Goal: Transaction & Acquisition: Purchase product/service

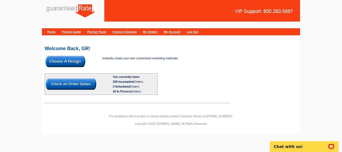
click at [75, 63] on img at bounding box center [66, 61] width 40 height 11
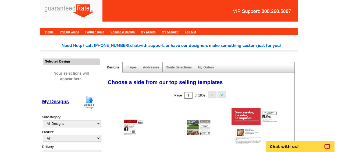
drag, startPoint x: 90, startPoint y: 100, endPoint x: 126, endPoint y: 81, distance: 40.4
click at [90, 100] on img at bounding box center [89, 102] width 14 height 14
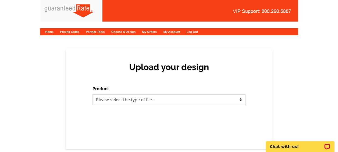
click at [152, 96] on select "Please select the type of file... Postcards Calendars Business Cards Letters an…" at bounding box center [169, 99] width 153 height 11
select select "3"
click at [93, 94] on select "Please select the type of file... Postcards Calendars Business Cards Letters an…" at bounding box center [169, 99] width 153 height 11
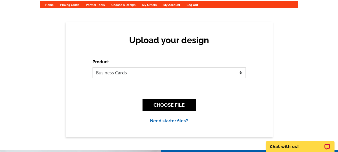
click at [160, 97] on div "CHOOSE FILE" at bounding box center [169, 104] width 153 height 21
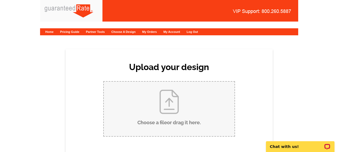
click at [161, 93] on input "Choose a file or drag it here ." at bounding box center [169, 109] width 131 height 54
type input "C:\fakepath\Tito Business Card Spanish.pdf"
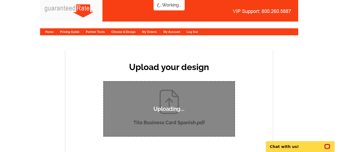
scroll to position [27, 0]
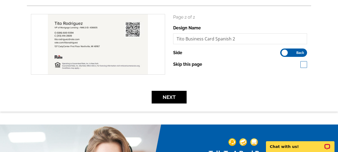
scroll to position [162, 0]
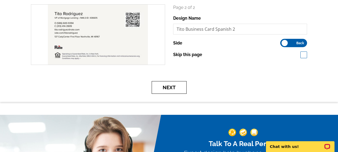
click at [180, 91] on button "Next" at bounding box center [169, 87] width 35 height 13
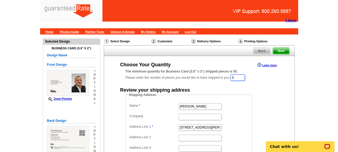
click at [240, 77] on input "0" at bounding box center [238, 77] width 15 height 6
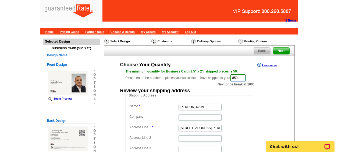
type input "850"
click at [194, 105] on input "Erica Thompson" at bounding box center [200, 107] width 43 height 6
type input "[PERSON_NAME]"
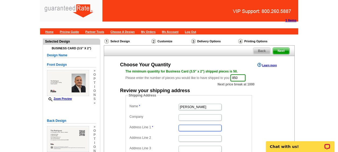
paste input "[STREET_ADDRESS]"
type input "[STREET_ADDRESS]"
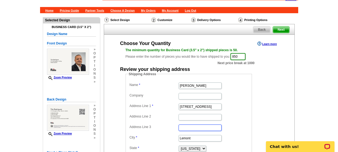
scroll to position [27, 0]
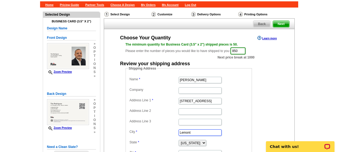
click at [189, 130] on input "Lemont" at bounding box center [200, 132] width 43 height 6
paste input "Northville"
type input "Northville"
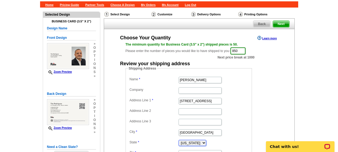
select select "MI"
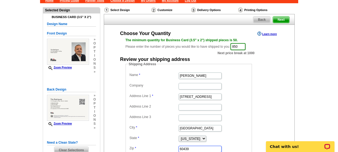
click at [204, 147] on input "60439" at bounding box center [200, 149] width 43 height 6
paste input "48168"
type input "48168"
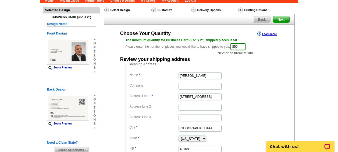
click at [239, 98] on dd "[STREET_ADDRESS]" at bounding box center [188, 96] width 121 height 8
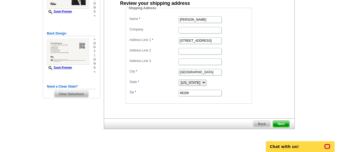
scroll to position [88, 0]
click at [278, 122] on span "Next" at bounding box center [281, 123] width 16 height 6
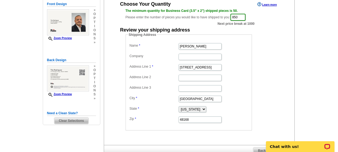
scroll to position [114, 0]
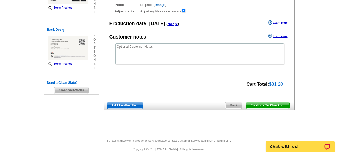
scroll to position [99, 0]
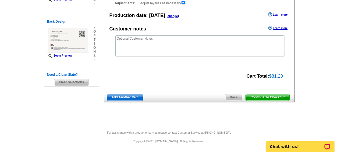
drag, startPoint x: 261, startPoint y: 106, endPoint x: 260, endPoint y: 101, distance: 4.9
click at [261, 104] on div "Select Design Customize Delivery Options Printing Options Continue To Checkout …" at bounding box center [199, 23] width 193 height 170
click at [260, 99] on span "Continue To Checkout" at bounding box center [267, 97] width 43 height 6
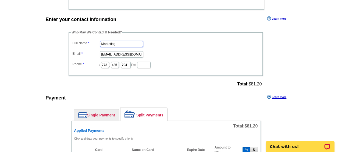
click at [112, 43] on input "Marketing" at bounding box center [121, 44] width 43 height 6
type input "[PERSON_NAME]"
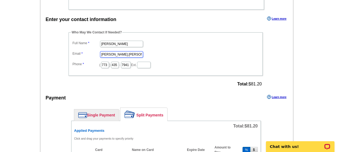
type input "[PERSON_NAME][EMAIL_ADDRESS][PERSON_NAME][DOMAIN_NAME]"
type input "312"
type input "509"
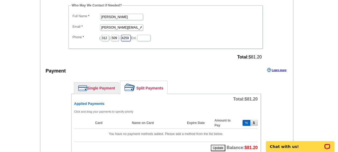
scroll to position [377, 0]
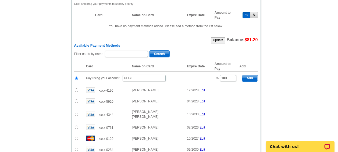
type input "4259"
click at [135, 77] on input "text" at bounding box center [144, 78] width 43 height 6
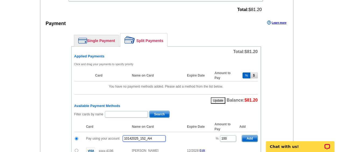
scroll to position [296, 0]
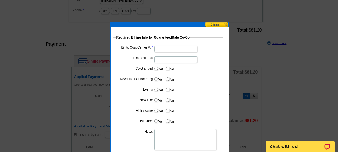
click at [216, 25] on button at bounding box center [217, 24] width 24 height 5
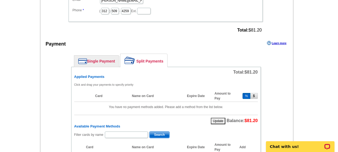
type input "10142025_152_AH"
click at [103, 56] on link "Single Payment" at bounding box center [96, 60] width 45 height 11
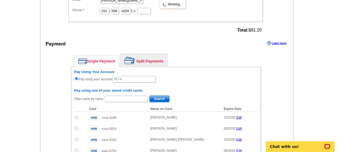
scroll to position [323, 0]
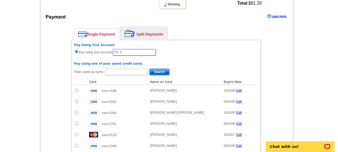
click at [124, 54] on input "text" at bounding box center [134, 52] width 43 height 6
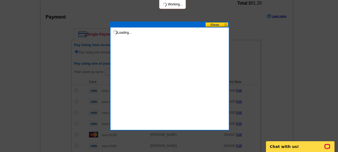
type input "10142025_152_AH"
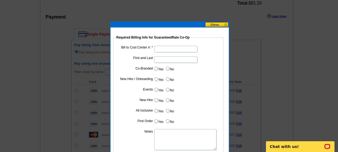
click at [163, 48] on input "Bill to Cost Center #:" at bounding box center [176, 49] width 43 height 6
type input "5079"
type input "[PERSON_NAME]"
click at [171, 66] on label "No" at bounding box center [170, 68] width 9 height 6
click at [170, 67] on input "No" at bounding box center [168, 69] width 4 height 4
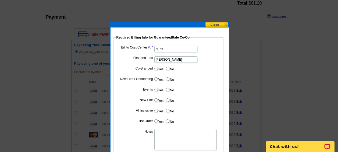
radio input "true"
click at [155, 79] on input "Yes" at bounding box center [157, 79] width 4 height 4
radio input "true"
click at [166, 89] on dd "Yes No" at bounding box center [168, 90] width 105 height 8
click at [168, 89] on input "No" at bounding box center [168, 90] width 4 height 4
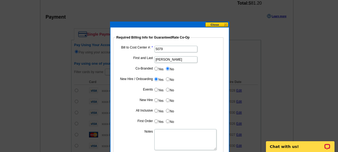
radio input "true"
click at [157, 101] on input "Yes" at bounding box center [157, 100] width 4 height 4
radio input "true"
click at [169, 108] on label "No" at bounding box center [170, 110] width 9 height 6
click at [169, 109] on input "No" at bounding box center [168, 111] width 4 height 4
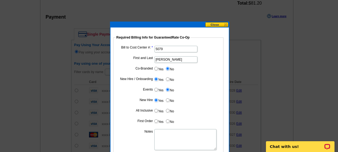
radio input "true"
click at [157, 121] on input "Yes" at bounding box center [157, 121] width 4 height 4
radio input "true"
click at [165, 135] on textarea "Notes" at bounding box center [186, 139] width 62 height 21
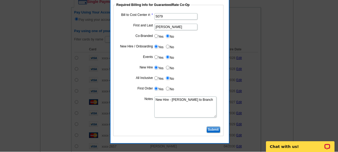
scroll to position [356, 0]
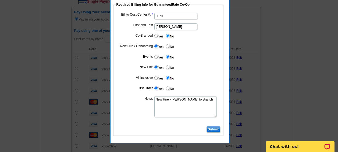
type textarea "New Hire - Bill to Branch"
click at [215, 127] on input "Submit" at bounding box center [214, 129] width 14 height 6
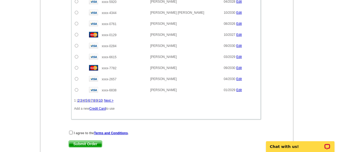
scroll to position [437, 0]
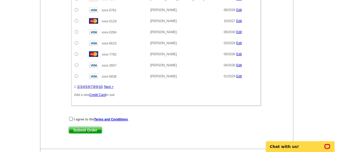
click at [71, 120] on input "checkbox" at bounding box center [71, 119] width 4 height 4
checkbox input "true"
click at [77, 130] on span "Submit Order" at bounding box center [85, 130] width 33 height 6
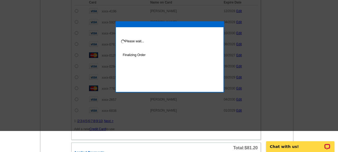
scroll to position [410, 0]
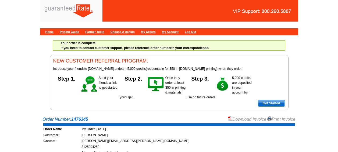
click at [254, 121] on link "Download Invoice" at bounding box center [247, 119] width 38 height 5
